Goal: Task Accomplishment & Management: Manage account settings

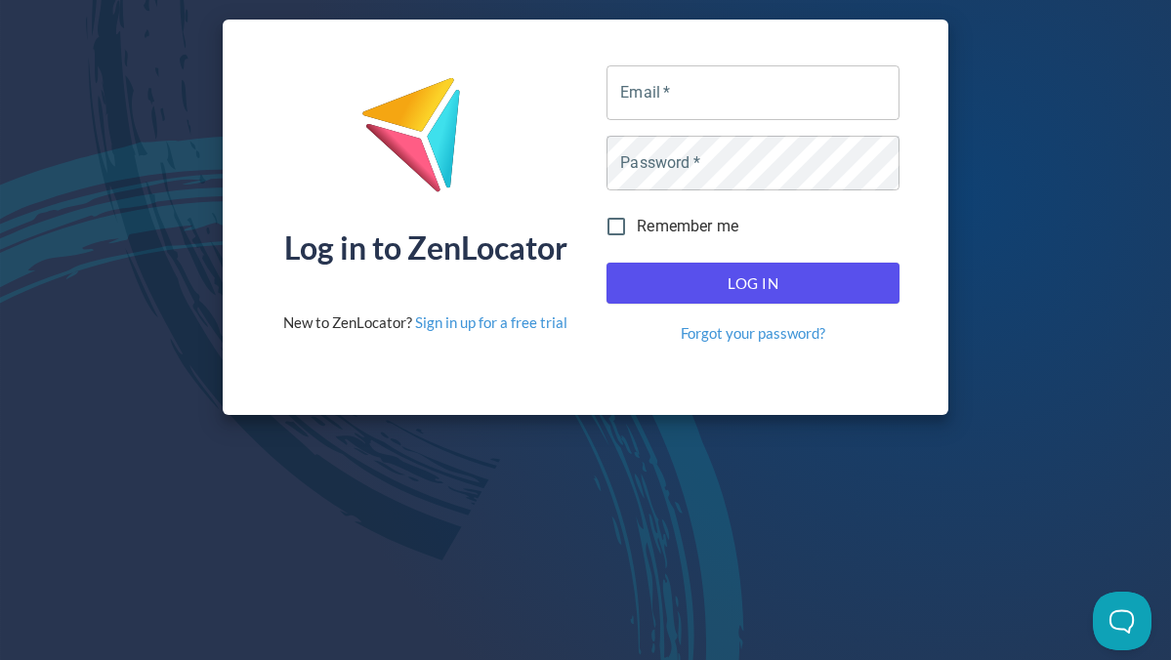
type input "[EMAIL_ADDRESS][DOMAIN_NAME]"
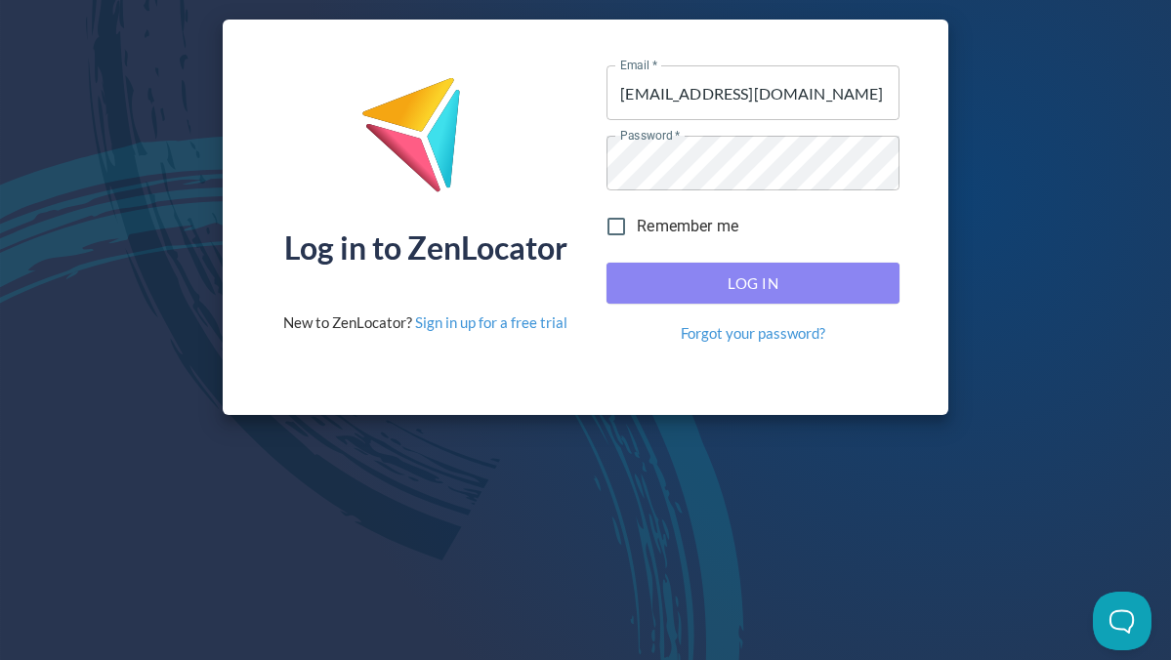
click at [644, 277] on span "Log In" at bounding box center [753, 282] width 250 height 25
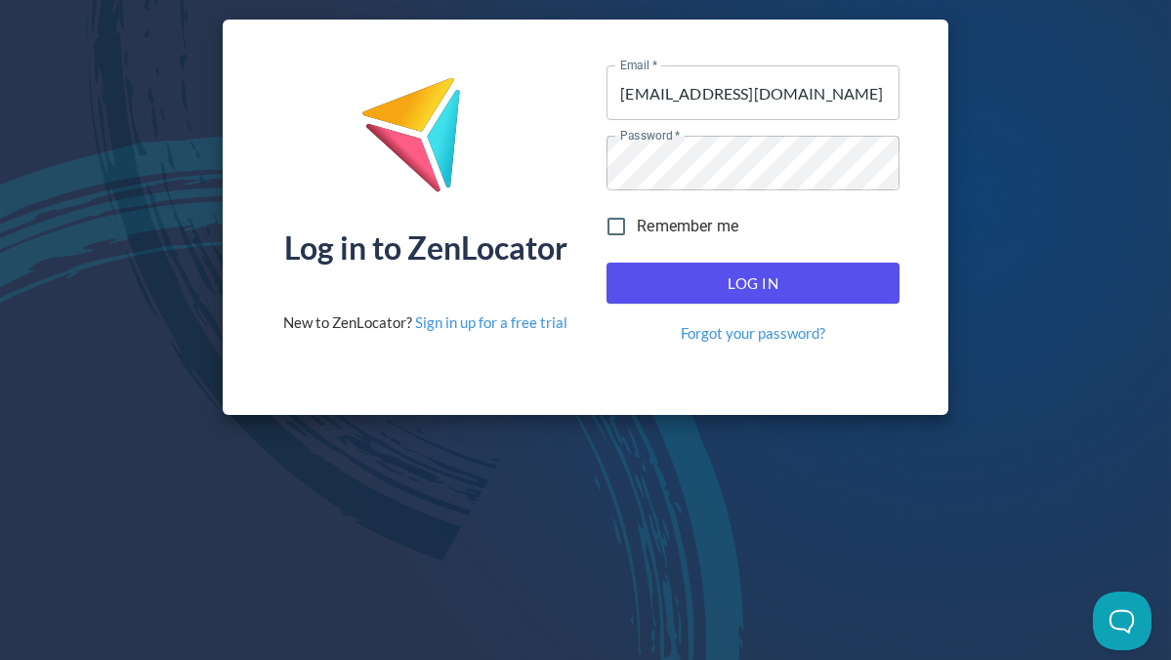
click at [716, 283] on span "Log In" at bounding box center [753, 282] width 250 height 25
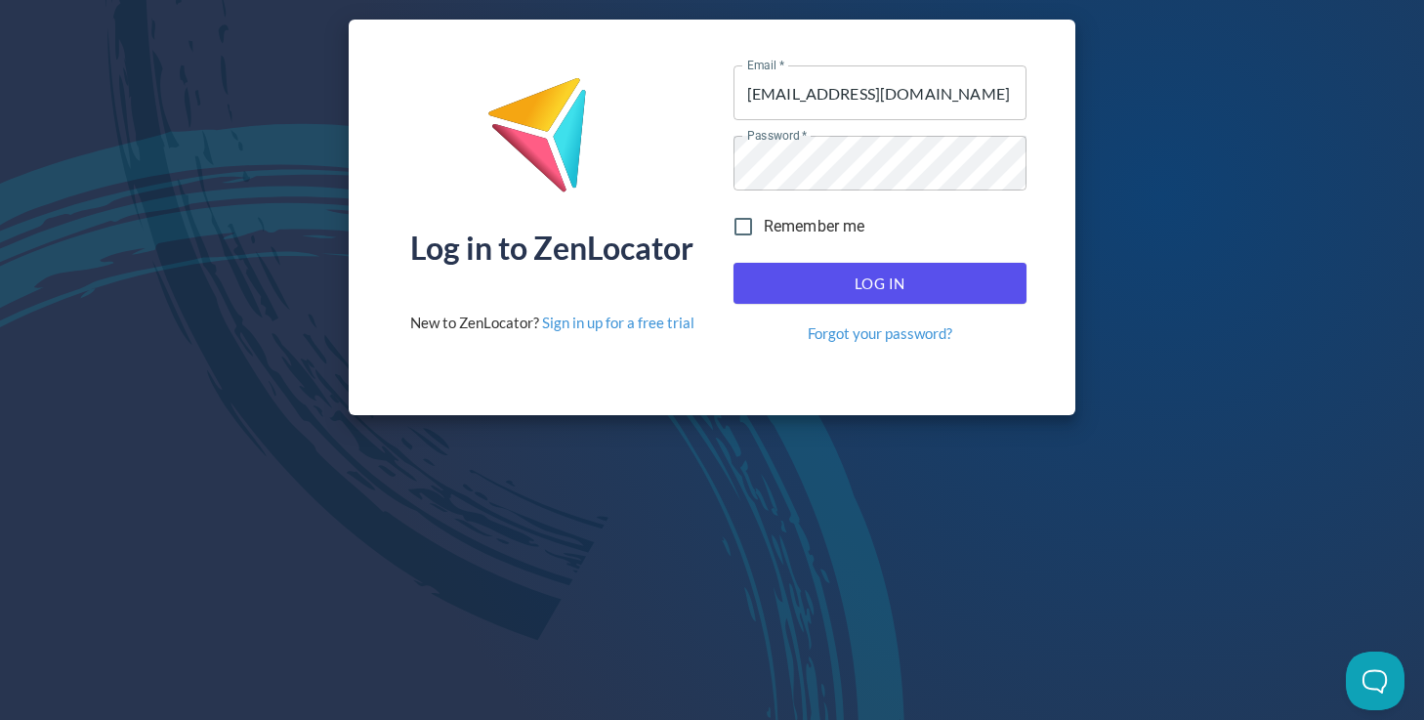
click at [744, 230] on input "Remember me" at bounding box center [743, 226] width 41 height 41
checkbox input "true"
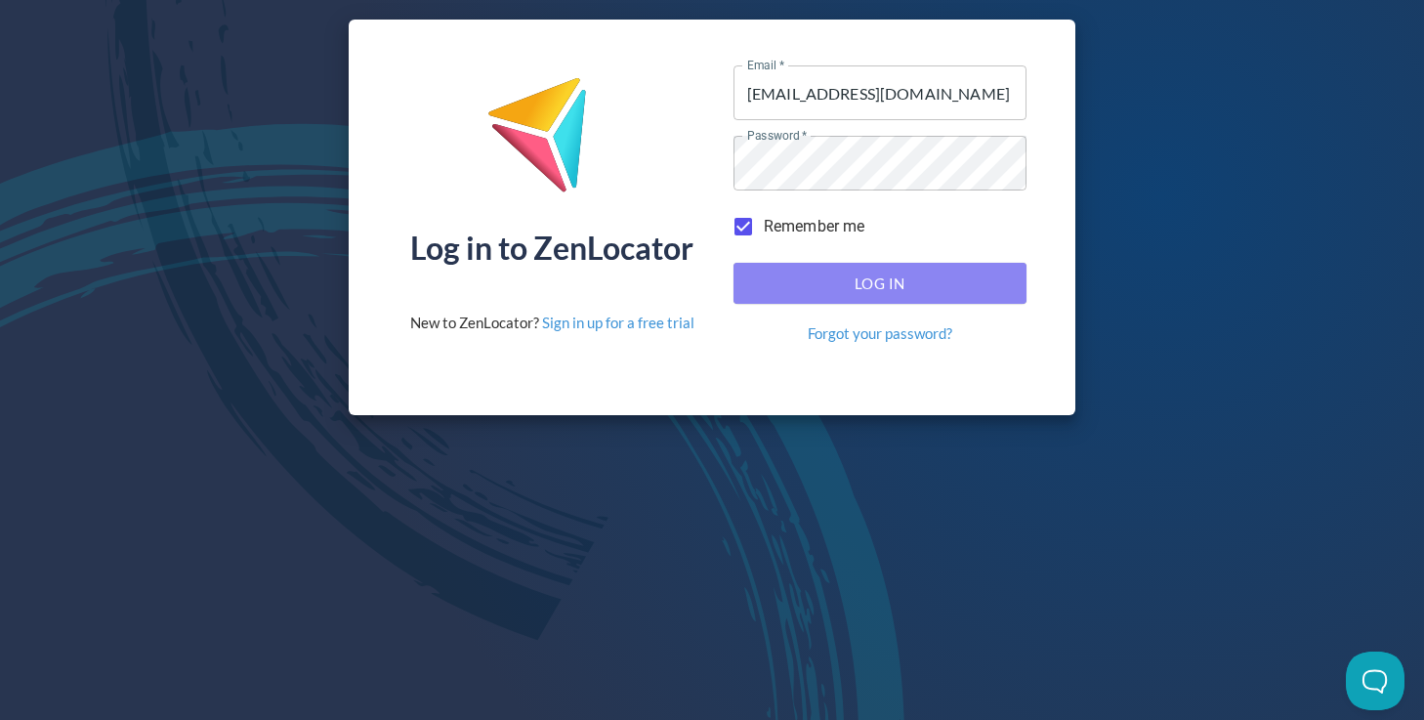
click at [776, 281] on span "Log In" at bounding box center [880, 282] width 250 height 25
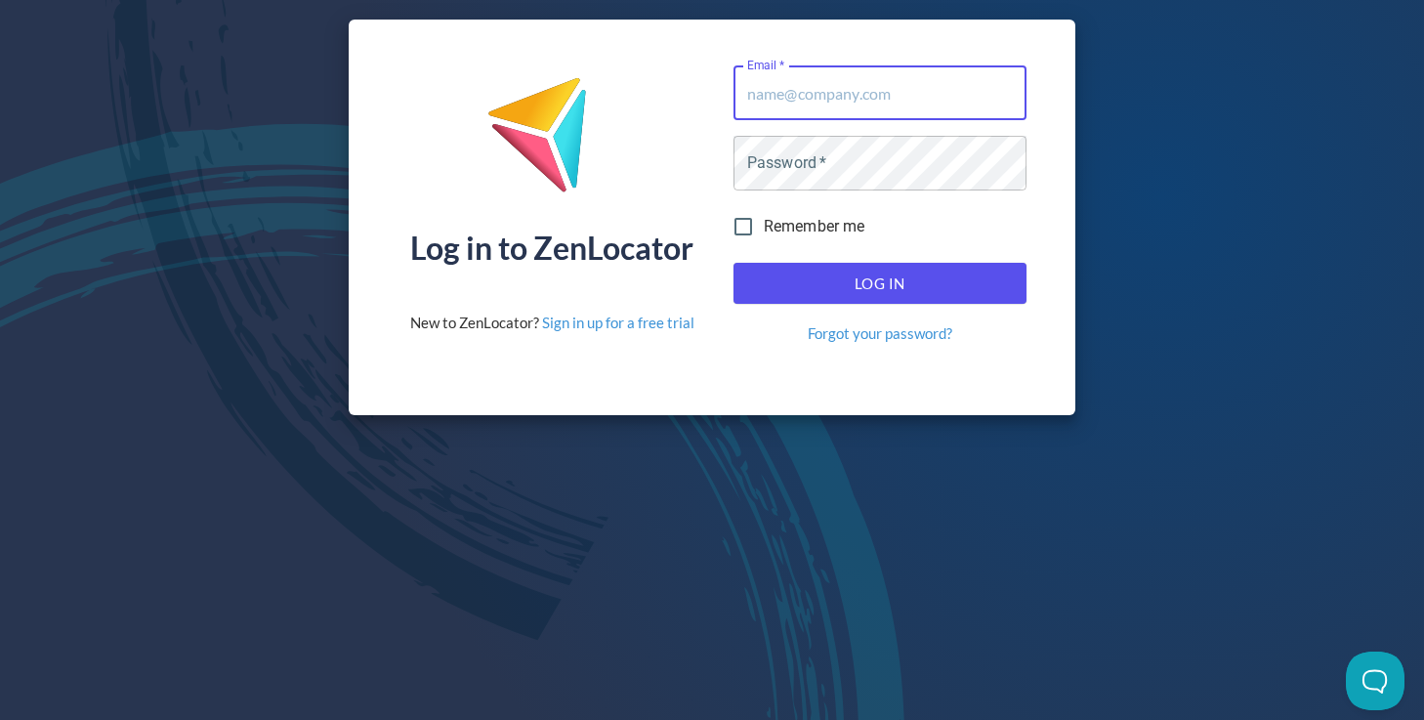
type input "[EMAIL_ADDRESS][DOMAIN_NAME]"
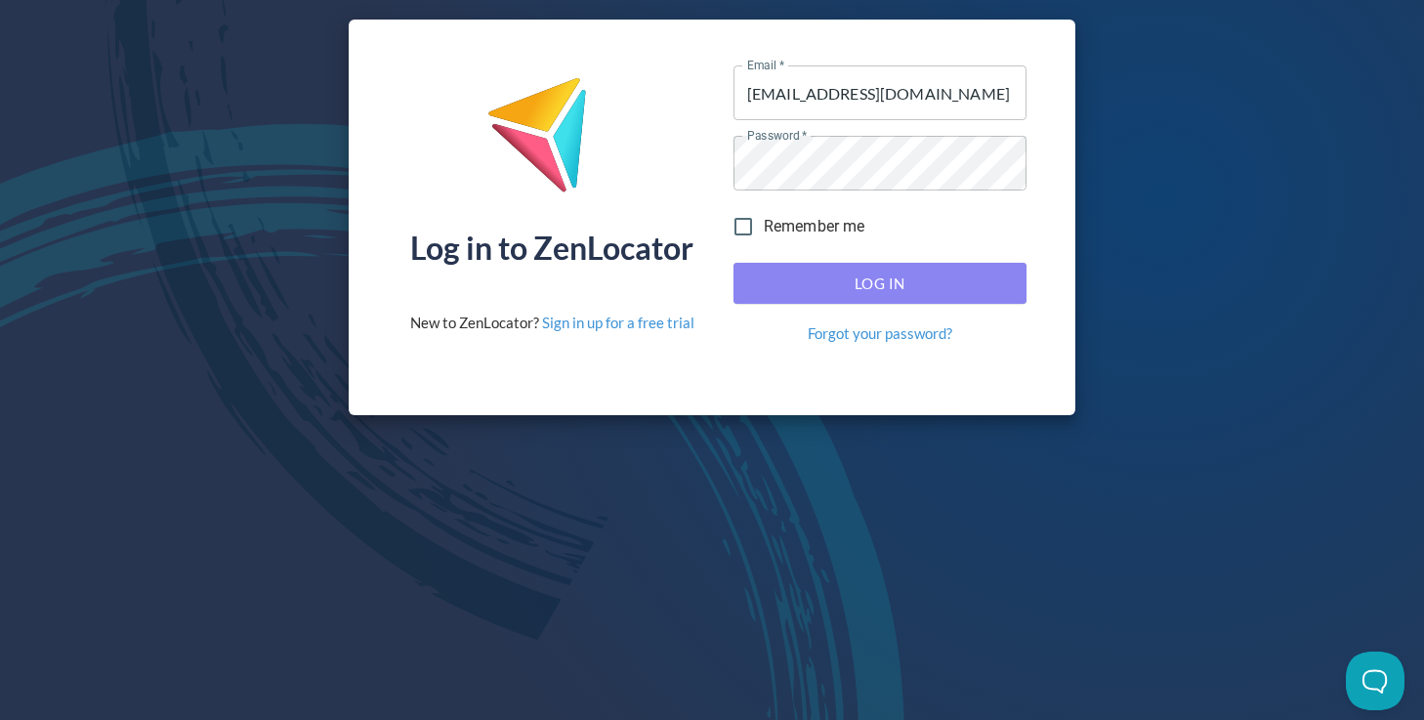
click at [855, 275] on span "Log In" at bounding box center [880, 282] width 250 height 25
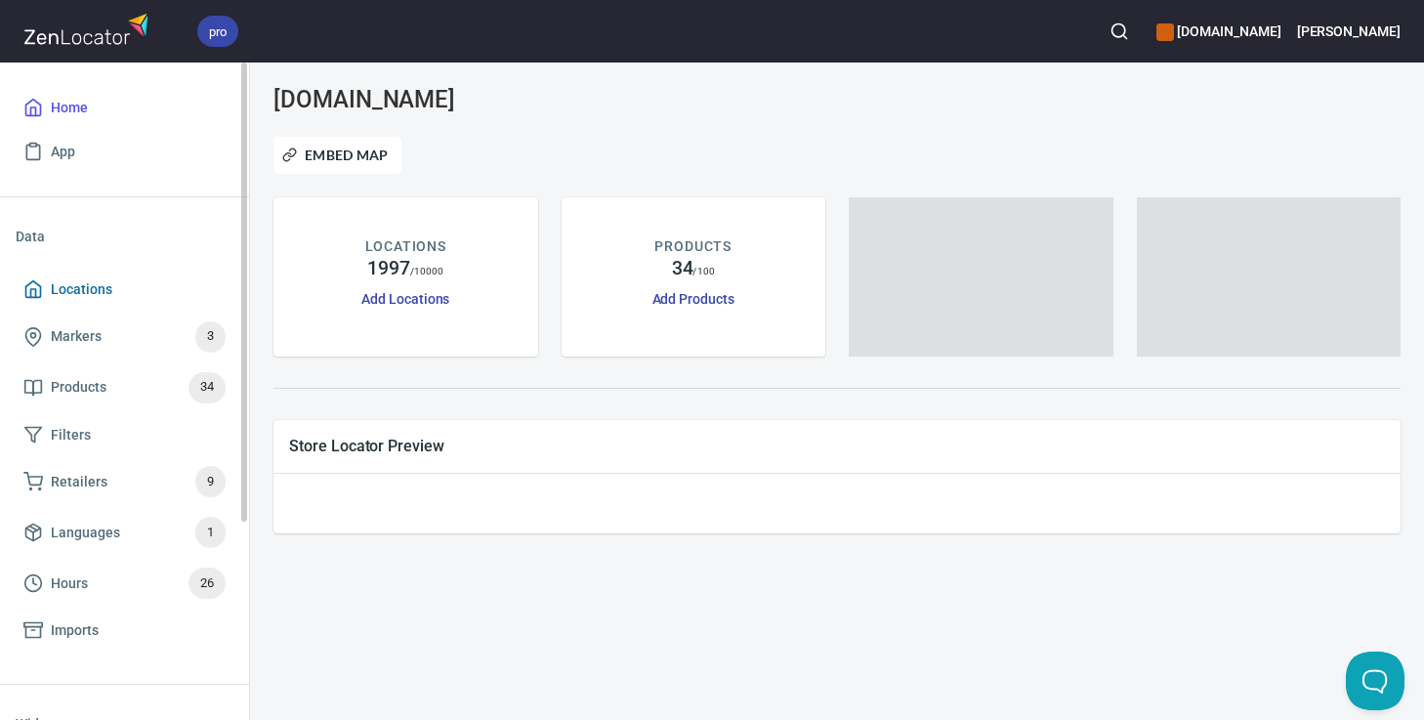
click at [73, 294] on span "Locations" at bounding box center [82, 289] width 62 height 24
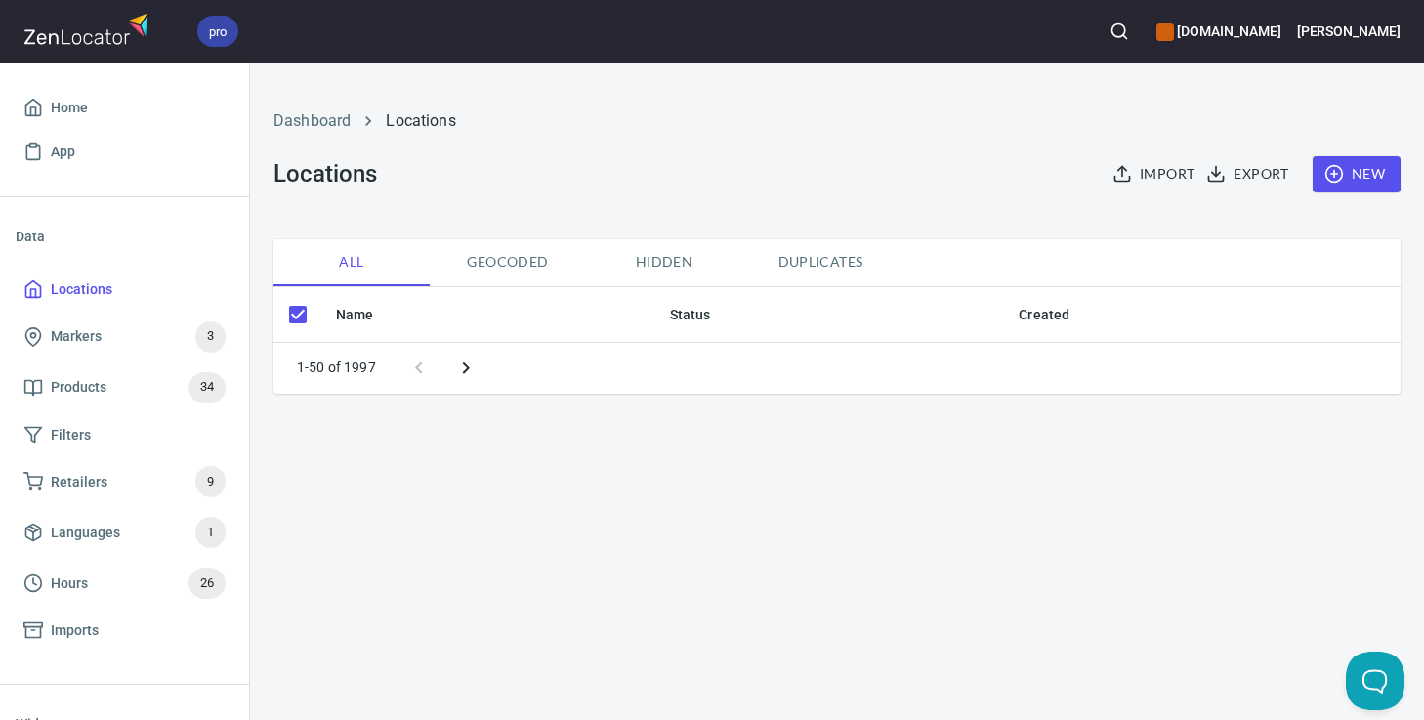
checkbox input "false"
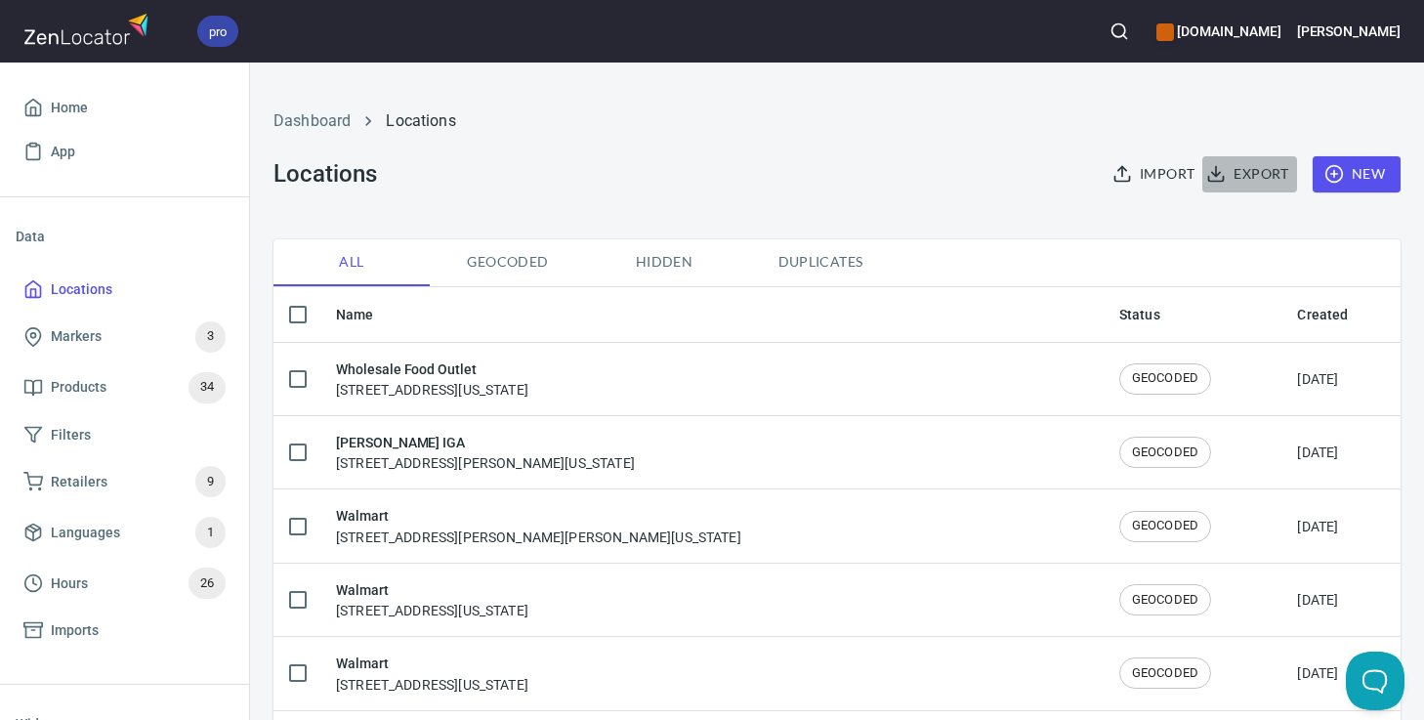
click at [1261, 174] on span "Export" at bounding box center [1249, 174] width 78 height 24
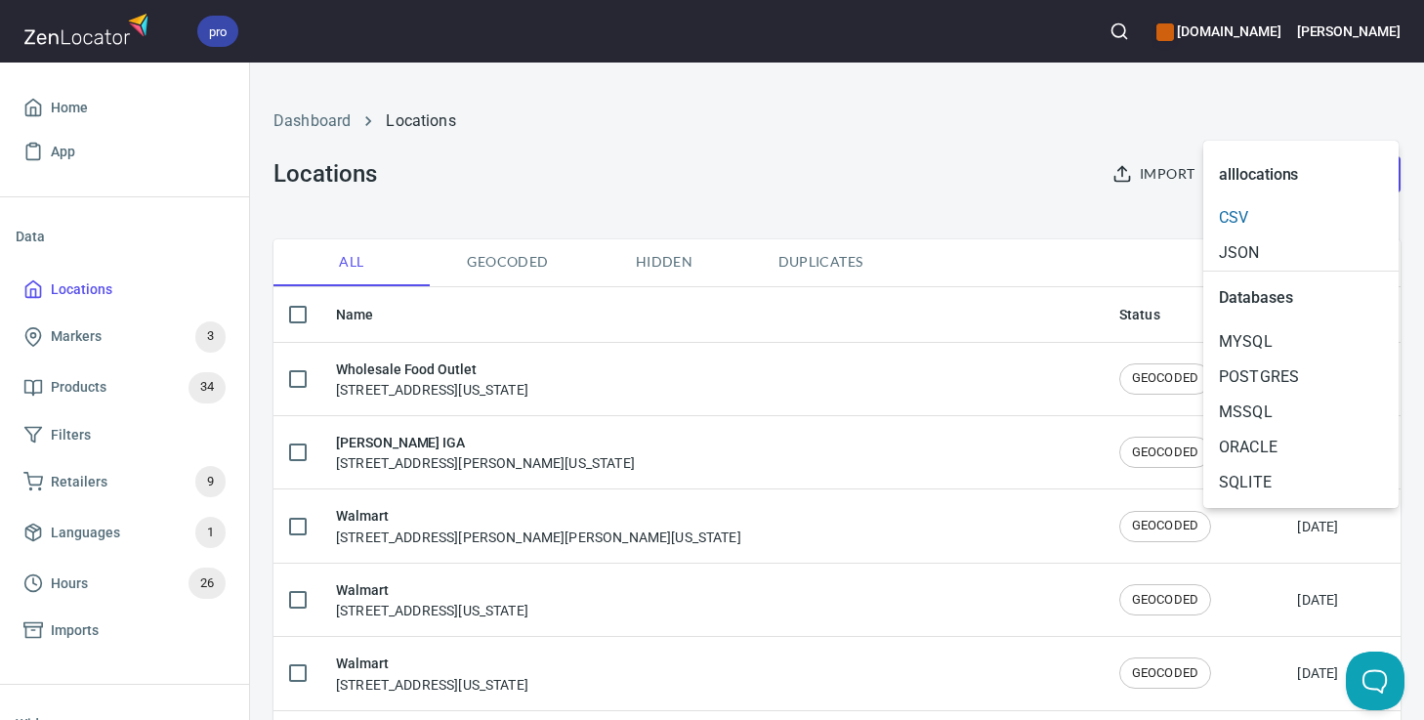
click at [1251, 211] on span "CSV" at bounding box center [1301, 217] width 164 height 23
click at [1297, 27] on div at bounding box center [712, 360] width 1424 height 720
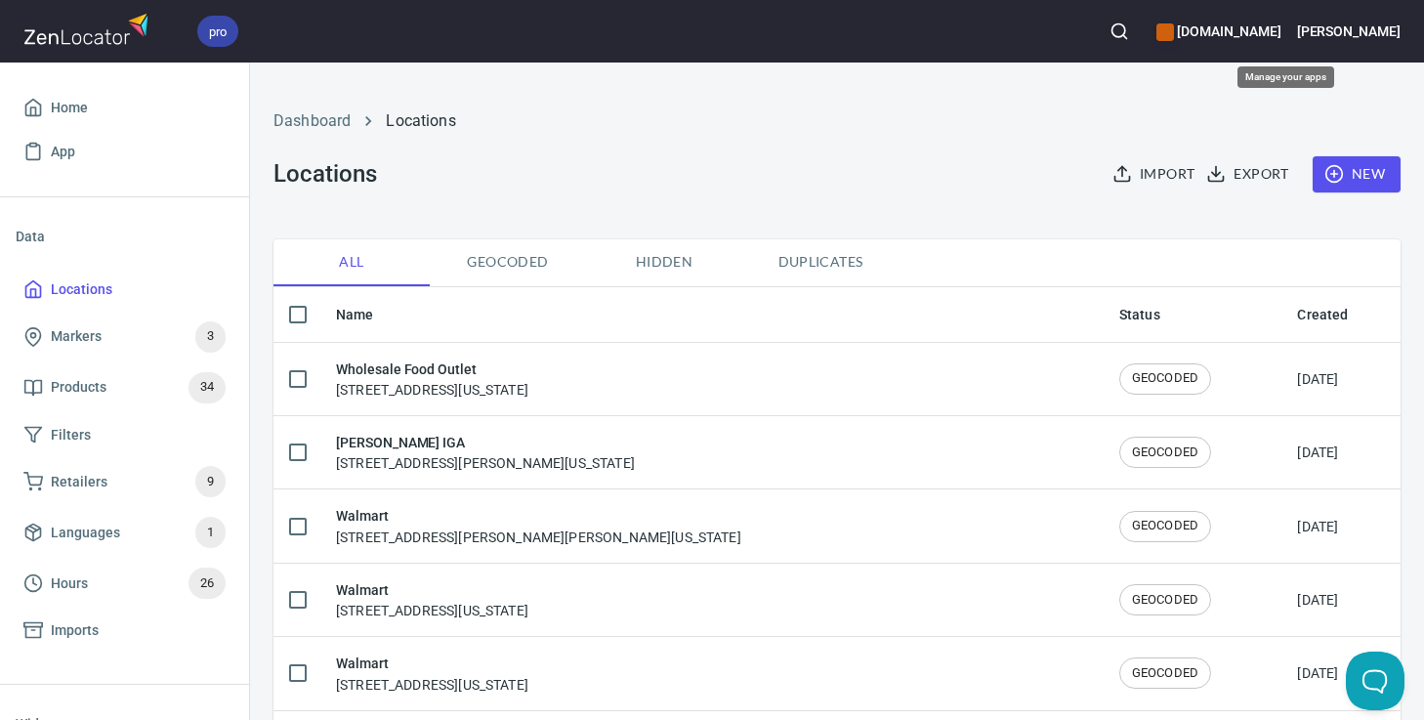
click at [1280, 33] on h6 "[DOMAIN_NAME]" at bounding box center [1218, 31] width 124 height 21
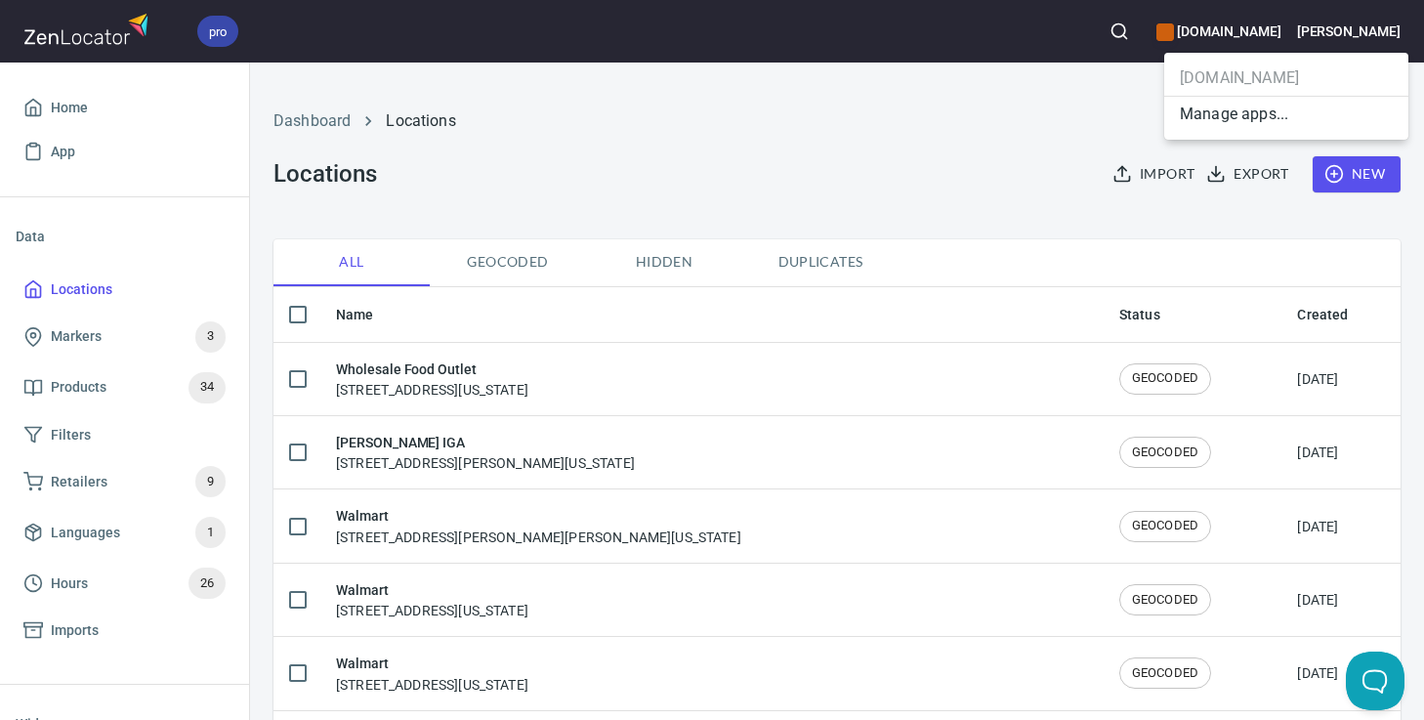
click at [1270, 65] on ul "[DOMAIN_NAME] Manage apps..." at bounding box center [1286, 96] width 244 height 87
click at [1293, 85] on ul "[DOMAIN_NAME] Manage apps..." at bounding box center [1286, 96] width 244 height 87
click at [1385, 34] on div at bounding box center [712, 360] width 1424 height 720
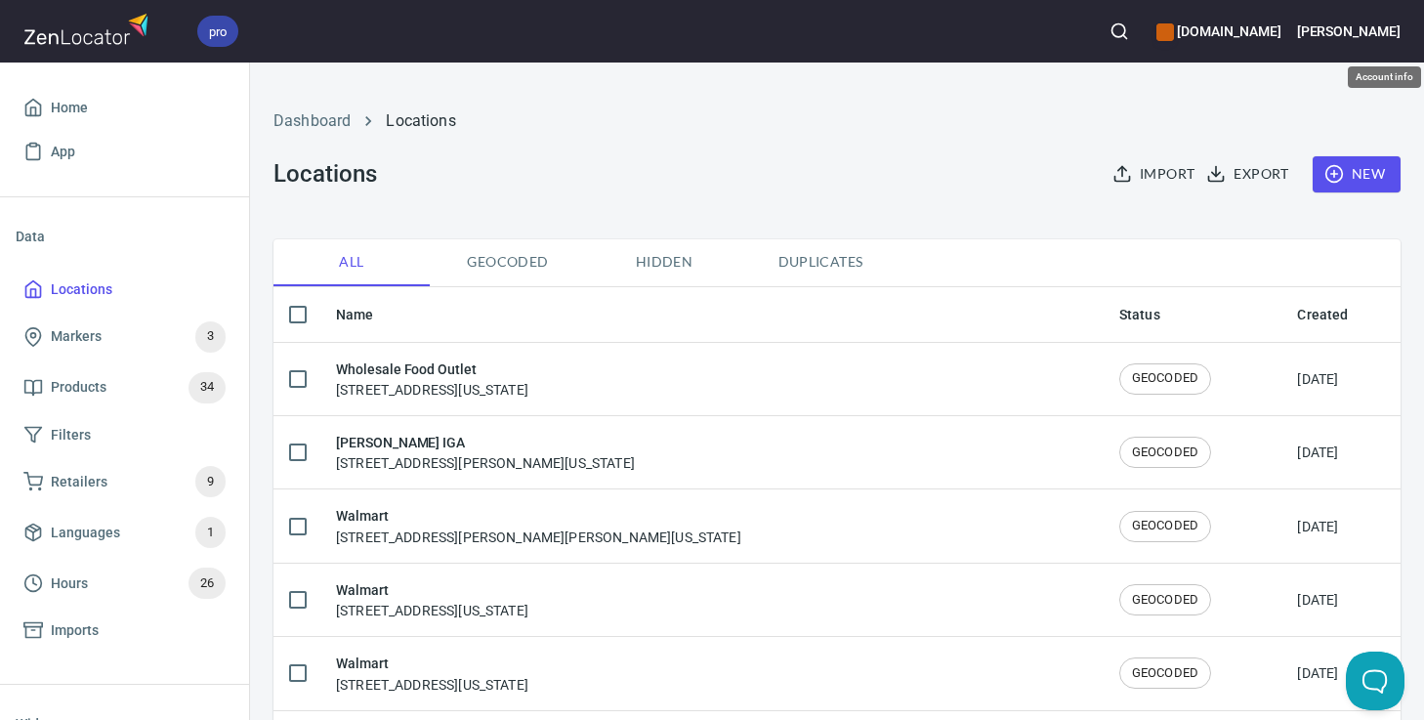
click at [1385, 26] on h6 "[PERSON_NAME]" at bounding box center [1348, 31] width 103 height 21
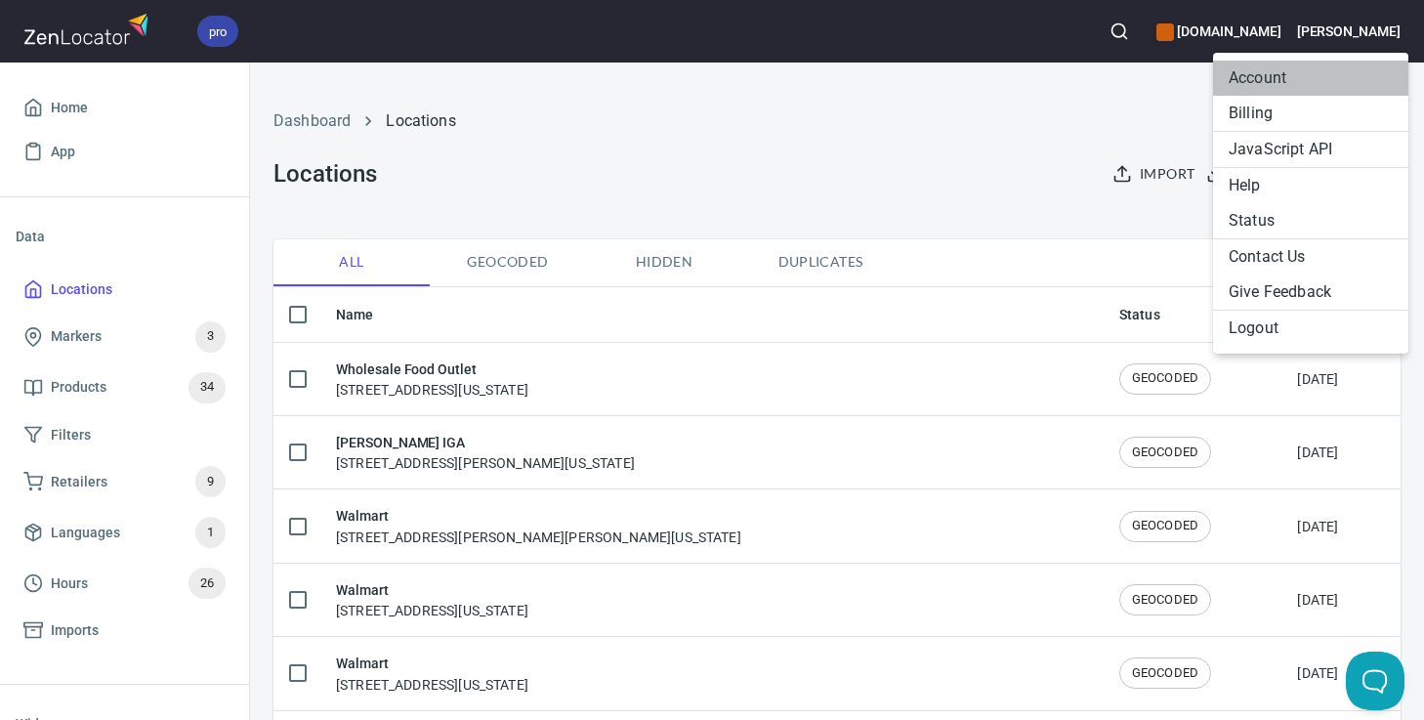
click at [1308, 73] on li "Account" at bounding box center [1310, 78] width 195 height 35
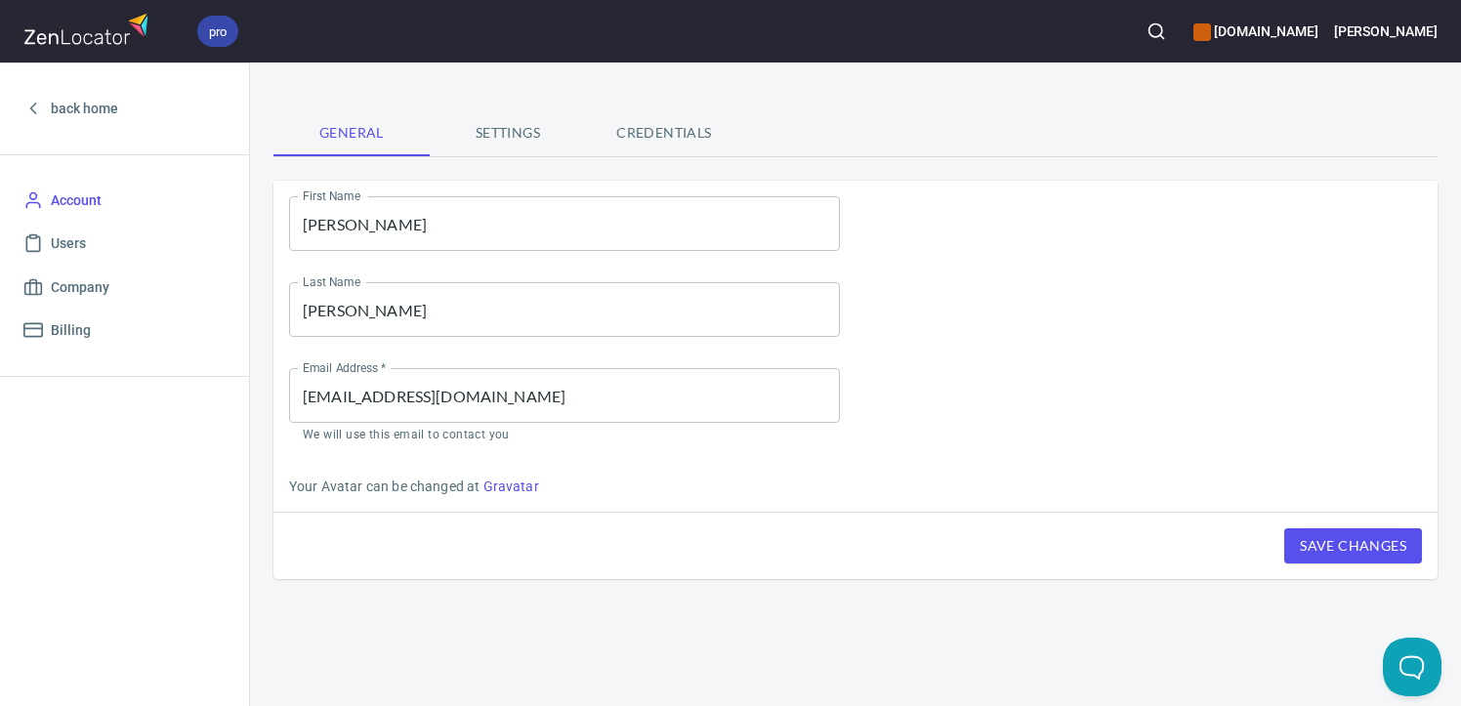
click at [495, 128] on span "Settings" at bounding box center [507, 133] width 133 height 24
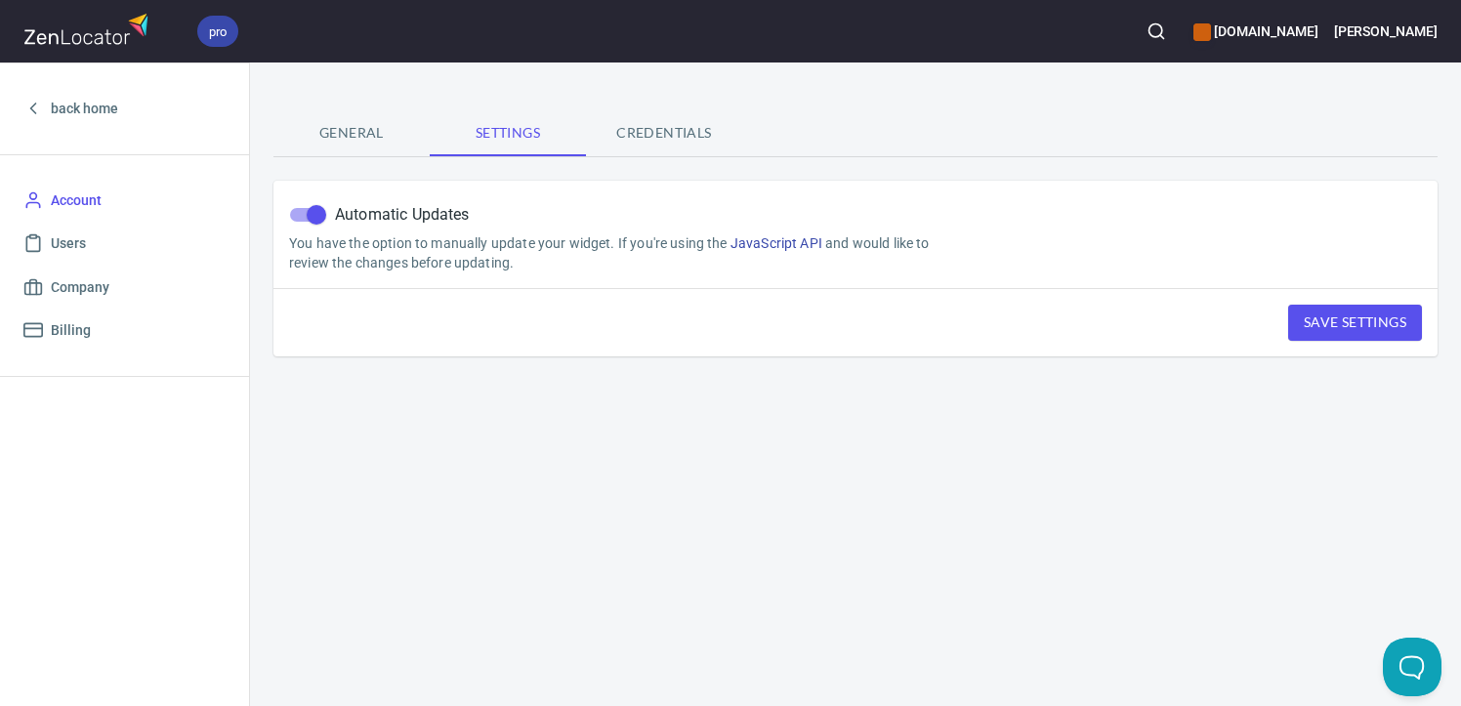
click at [631, 145] on span "Credentials" at bounding box center [664, 133] width 133 height 24
